Goal: Manage account settings

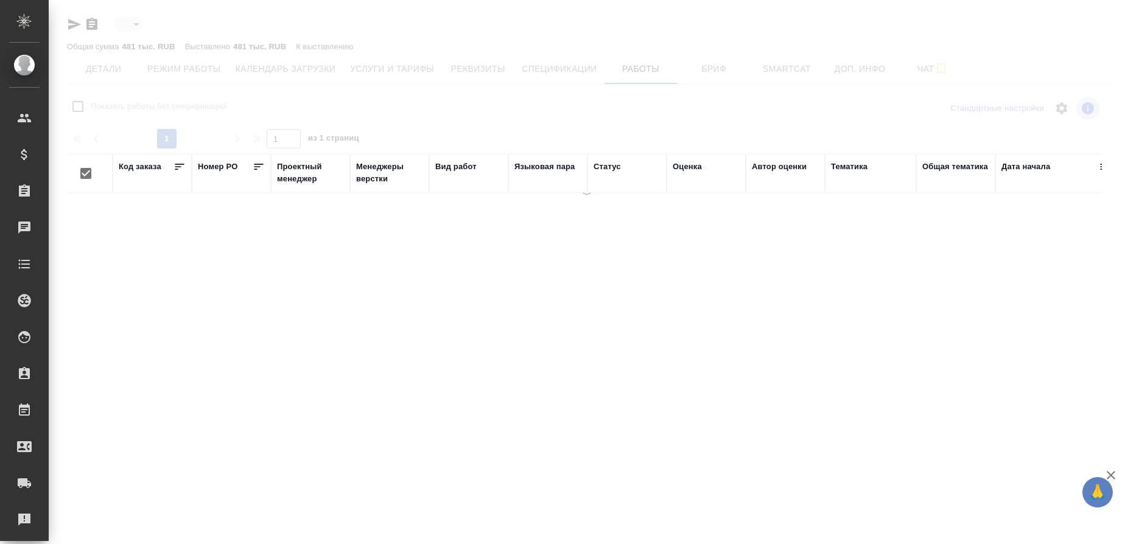
type input "toBeImplemented"
checkbox input "false"
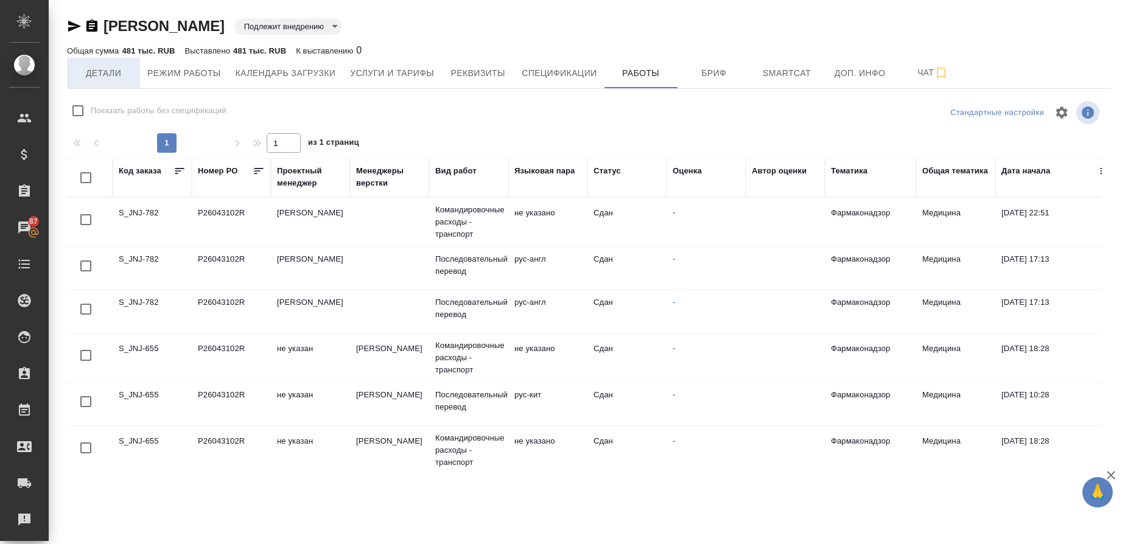
click at [105, 73] on span "Детали" at bounding box center [103, 73] width 58 height 15
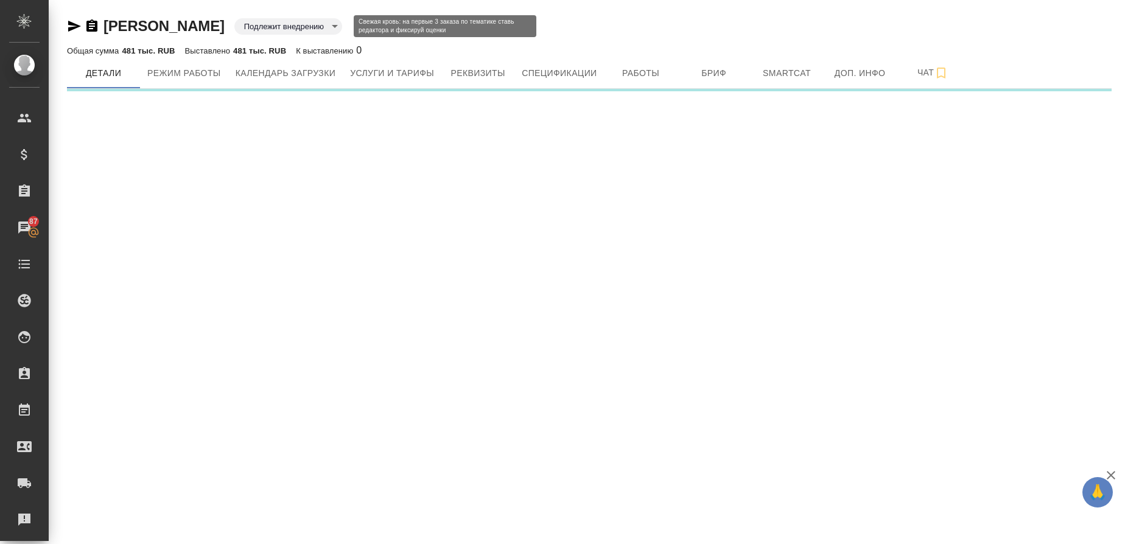
click at [312, 26] on body "🙏 .cls-1 fill:#fff; AWATERA Gusmanova Nailya Клиенты Спецификации Заказы 87 Чат…" at bounding box center [562, 272] width 1125 height 544
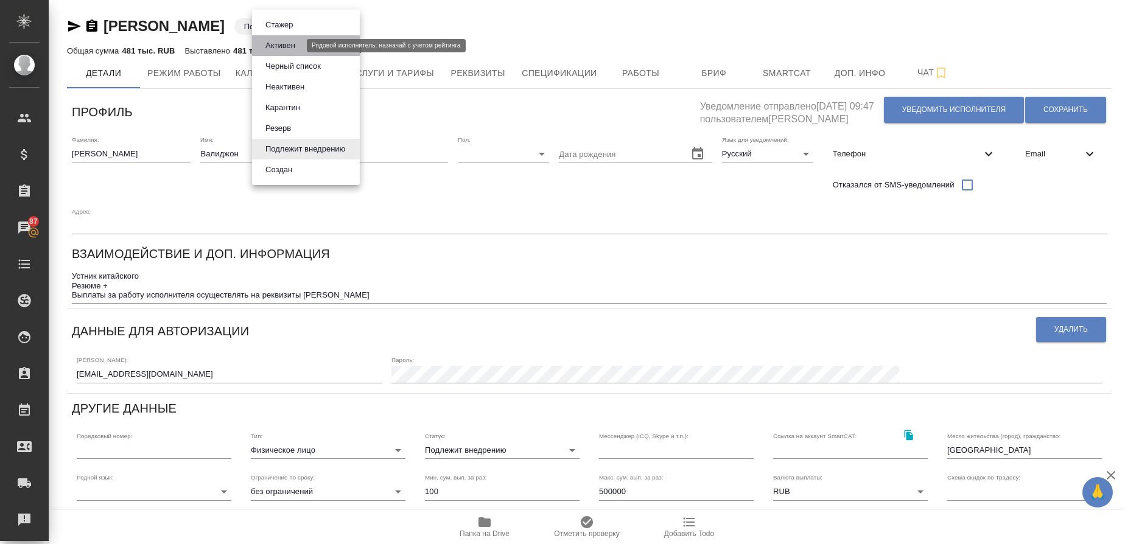
click at [287, 44] on button "Активен" at bounding box center [280, 45] width 37 height 13
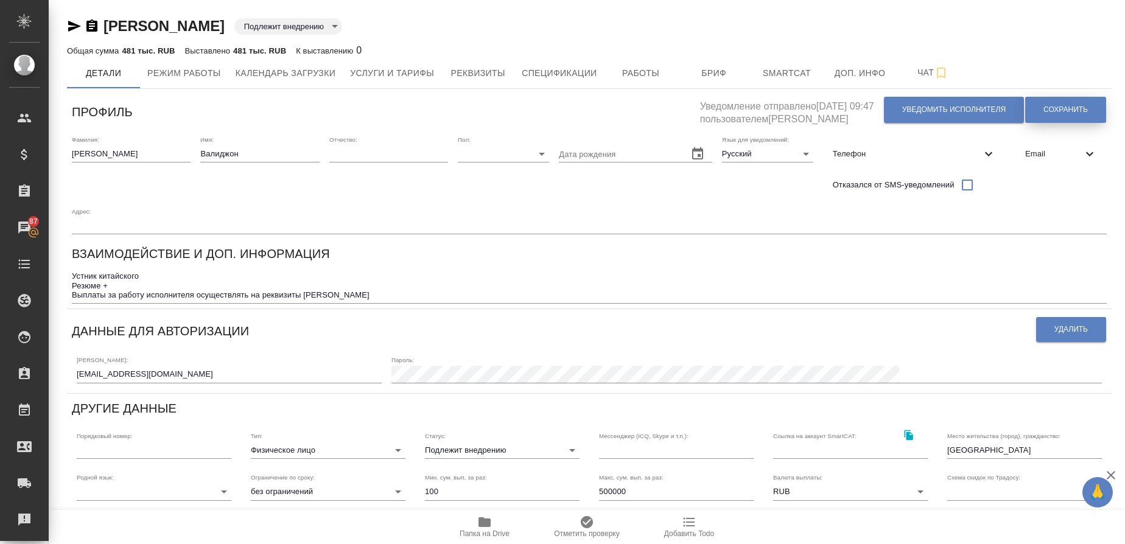
click at [1061, 100] on button "Сохранить" at bounding box center [1065, 110] width 81 height 26
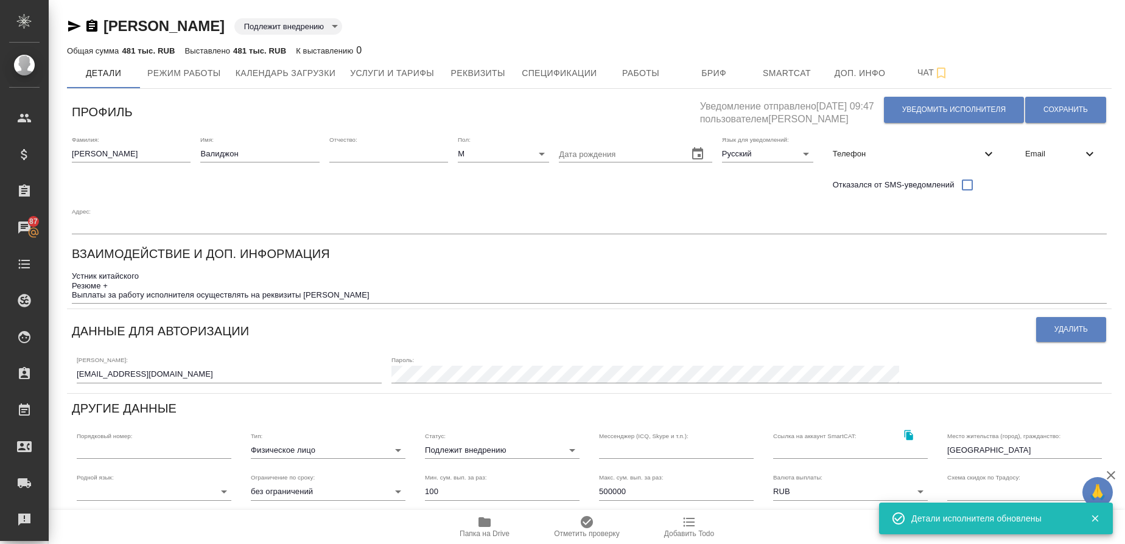
click at [300, 29] on body "🙏 .cls-1 fill:#fff; AWATERA Gusmanova Nailya Клиенты Спецификации Заказы 87 Чат…" at bounding box center [562, 272] width 1125 height 544
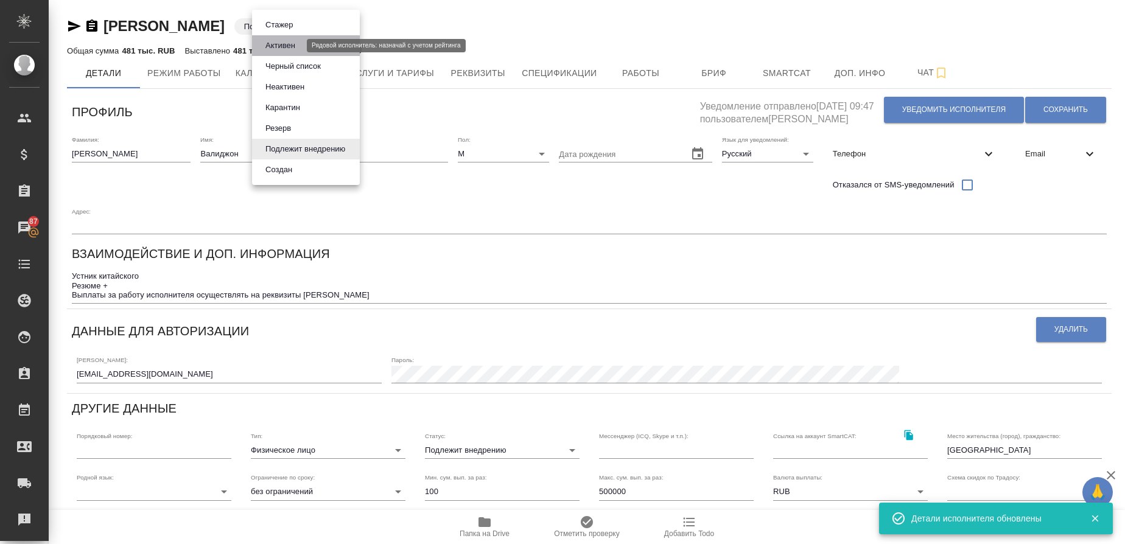
click at [297, 41] on button "Активен" at bounding box center [280, 45] width 37 height 13
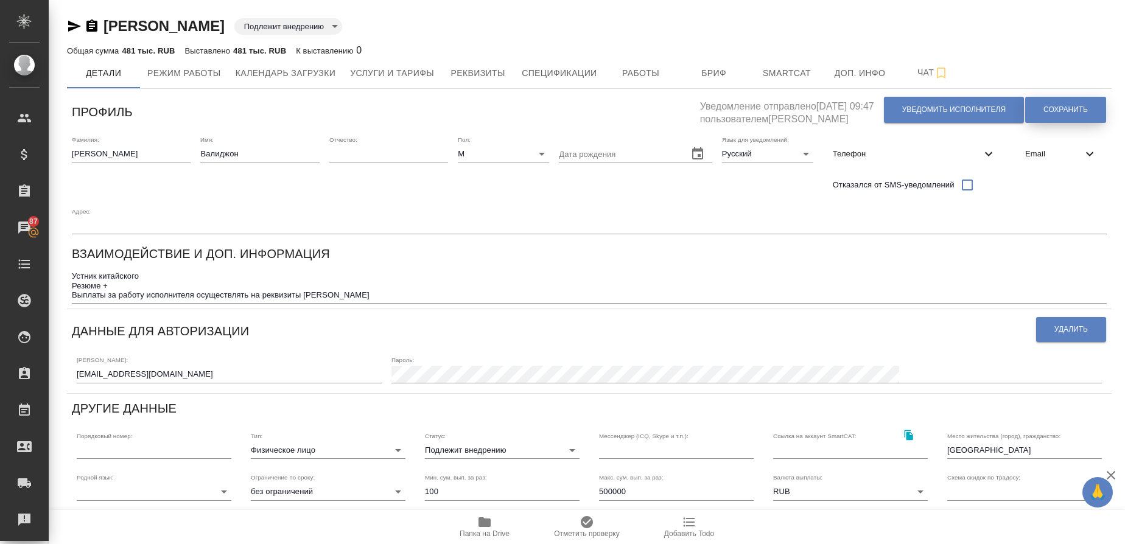
click at [1060, 110] on span "Сохранить" at bounding box center [1066, 110] width 44 height 10
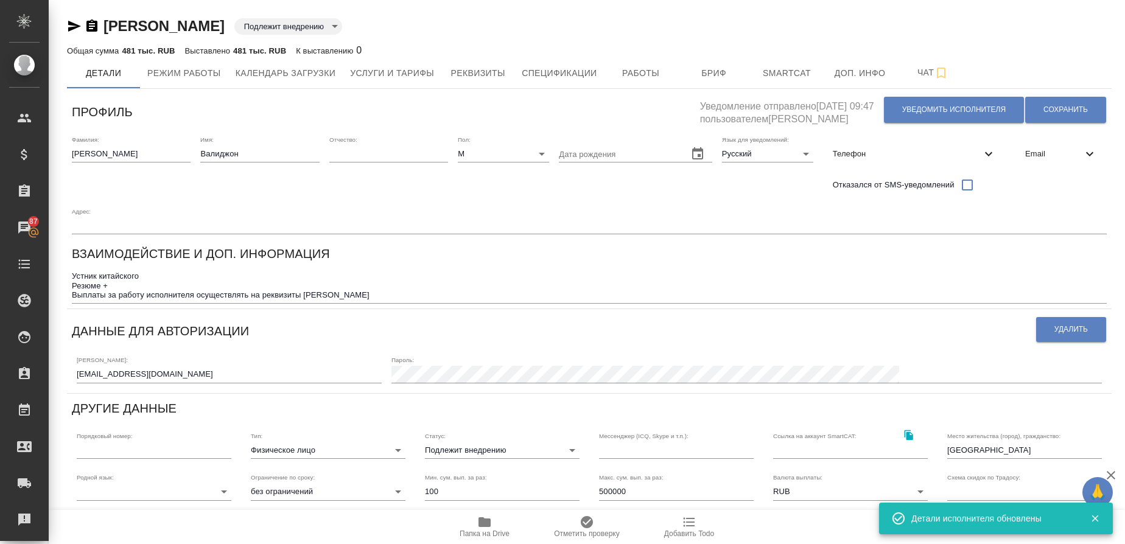
click at [491, 525] on icon "button" at bounding box center [485, 523] width 12 height 10
click at [481, 522] on icon "button" at bounding box center [485, 523] width 12 height 10
